Goal: Transaction & Acquisition: Purchase product/service

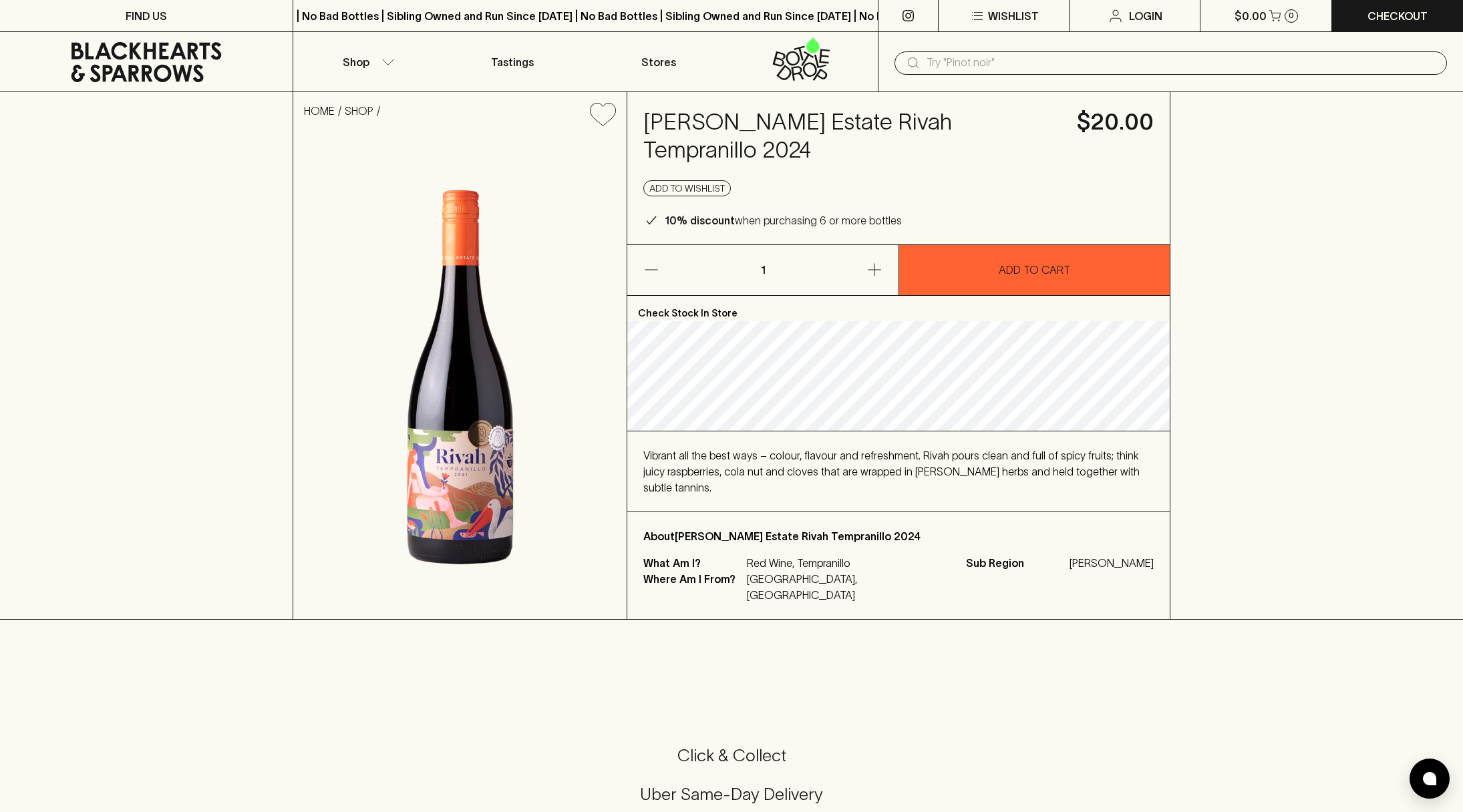
click at [1011, 65] on input "text" at bounding box center [1181, 62] width 509 height 21
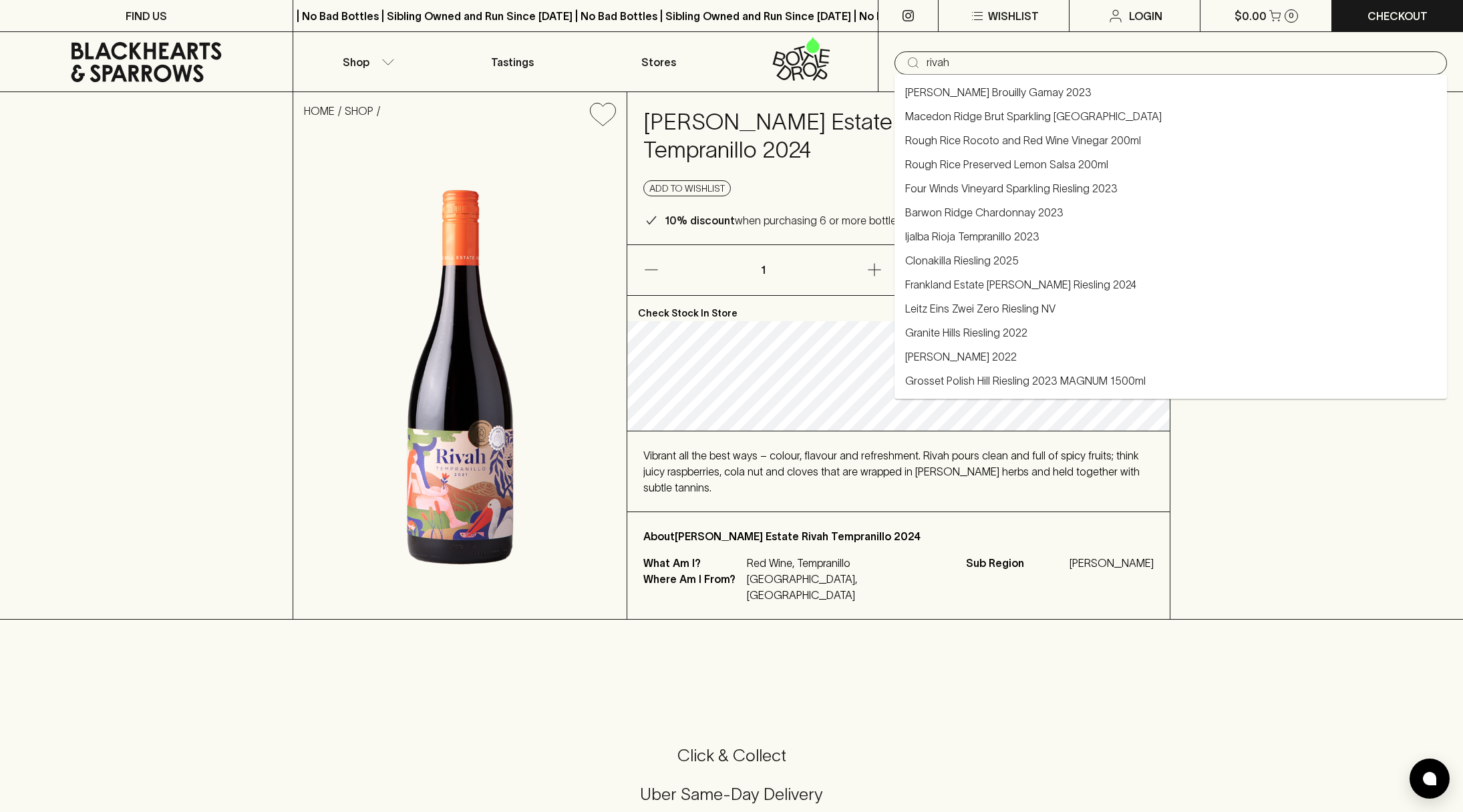
type input "rivah"
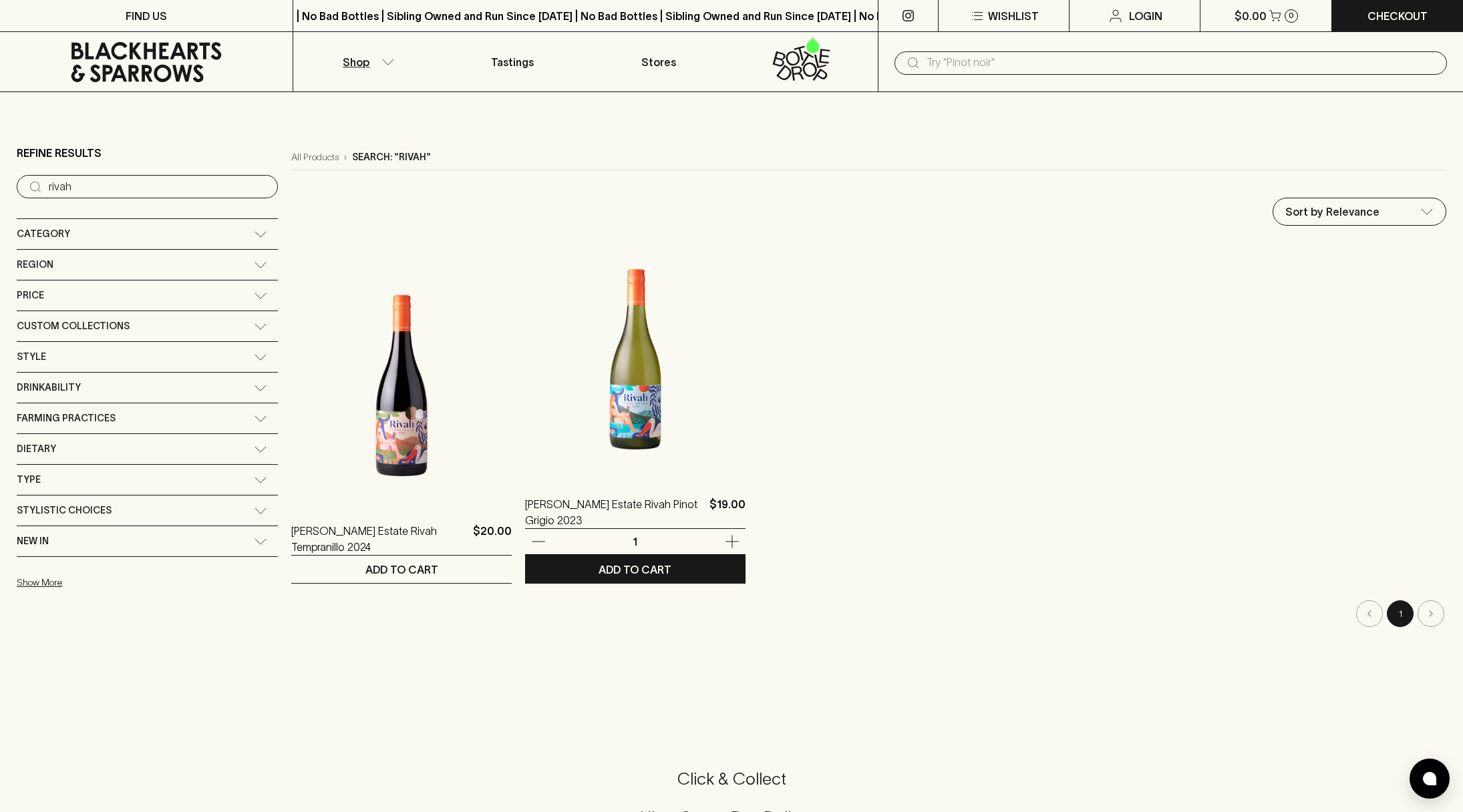
click at [585, 402] on img at bounding box center [635, 359] width 221 height 233
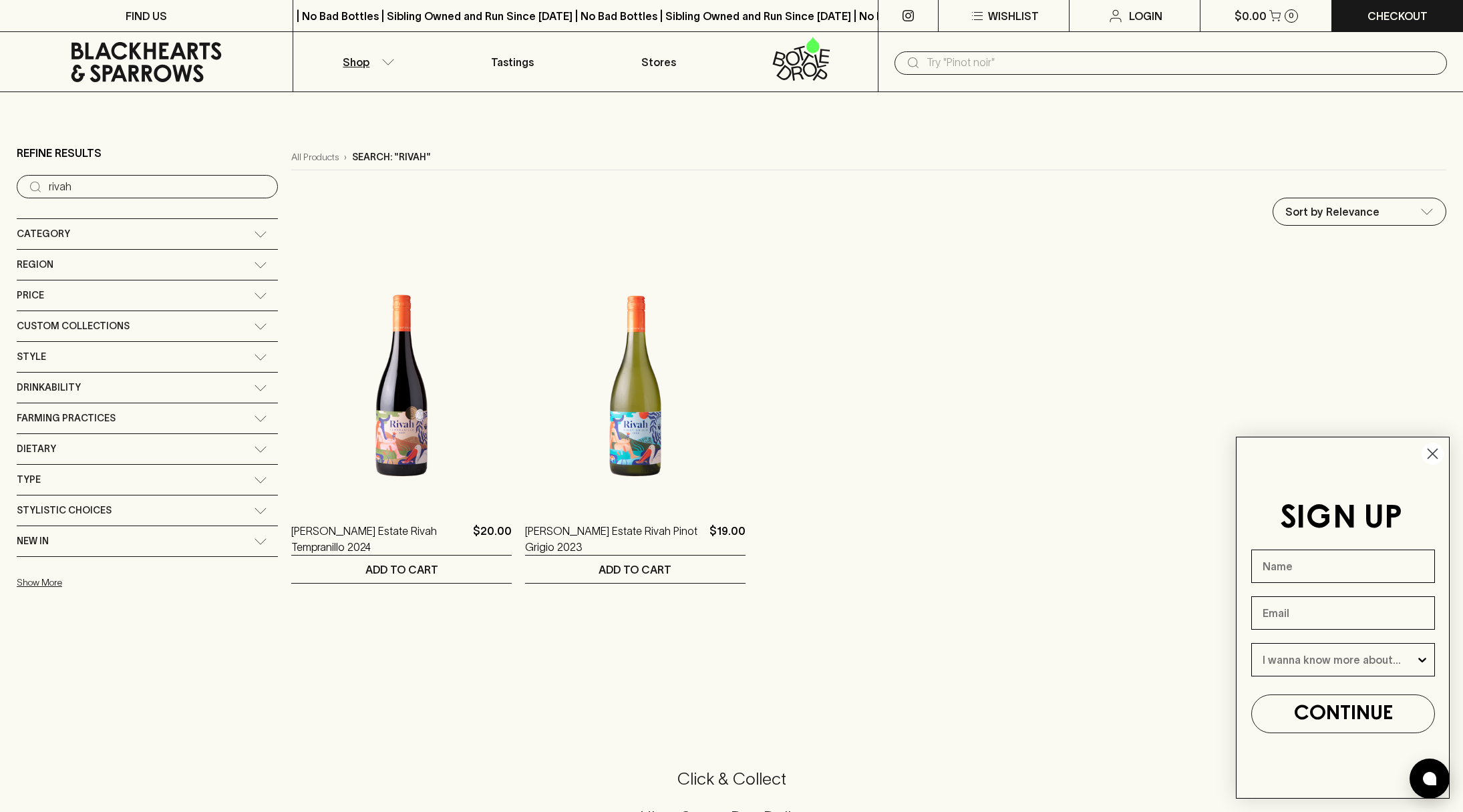
click at [1436, 457] on icon "Close dialog" at bounding box center [1432, 454] width 9 height 9
